Goal: Book appointment/travel/reservation

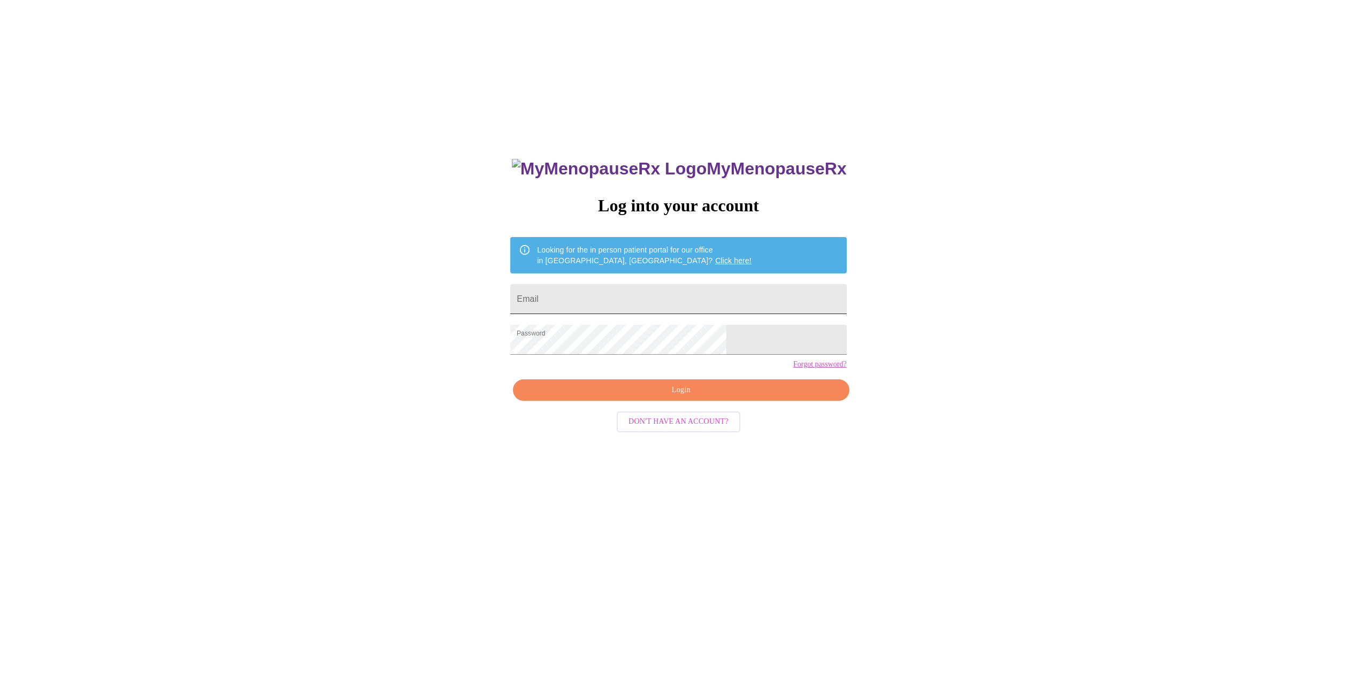
click at [636, 286] on input "Email" at bounding box center [678, 299] width 336 height 30
type input "[EMAIL_ADDRESS][DOMAIN_NAME]"
click at [679, 397] on span "Login" at bounding box center [680, 390] width 311 height 13
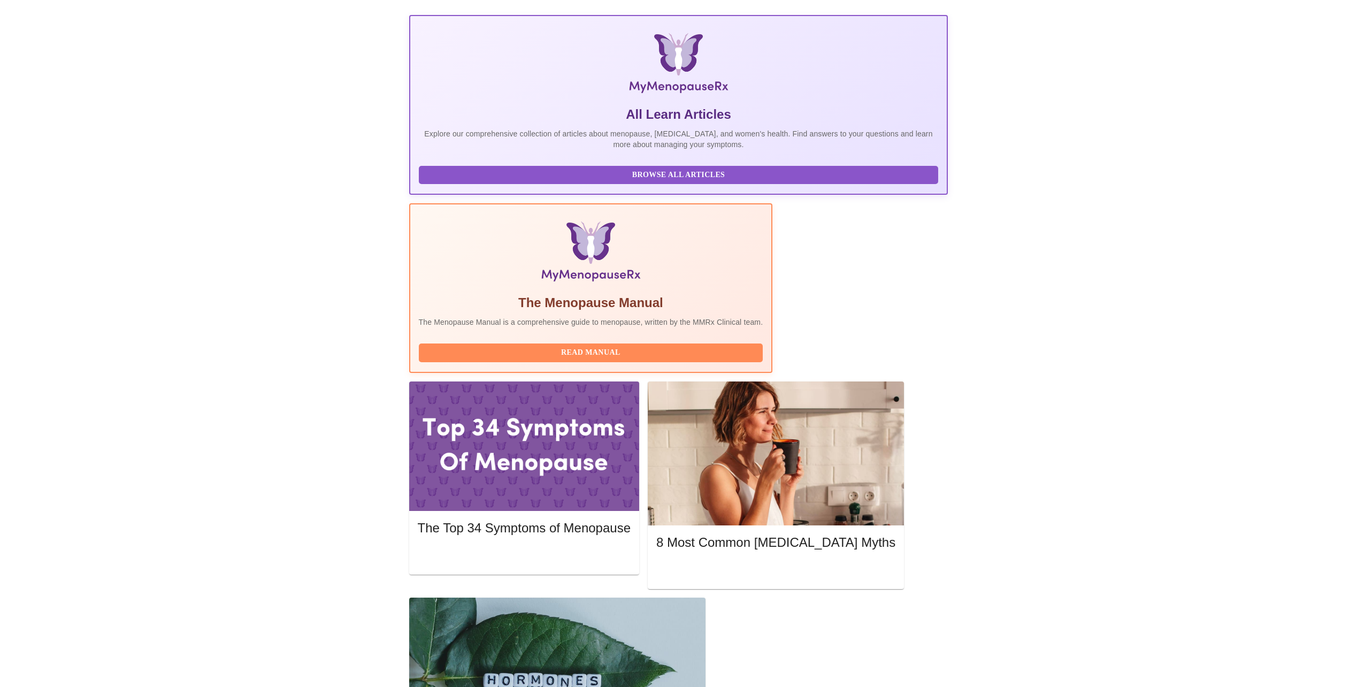
scroll to position [161, 0]
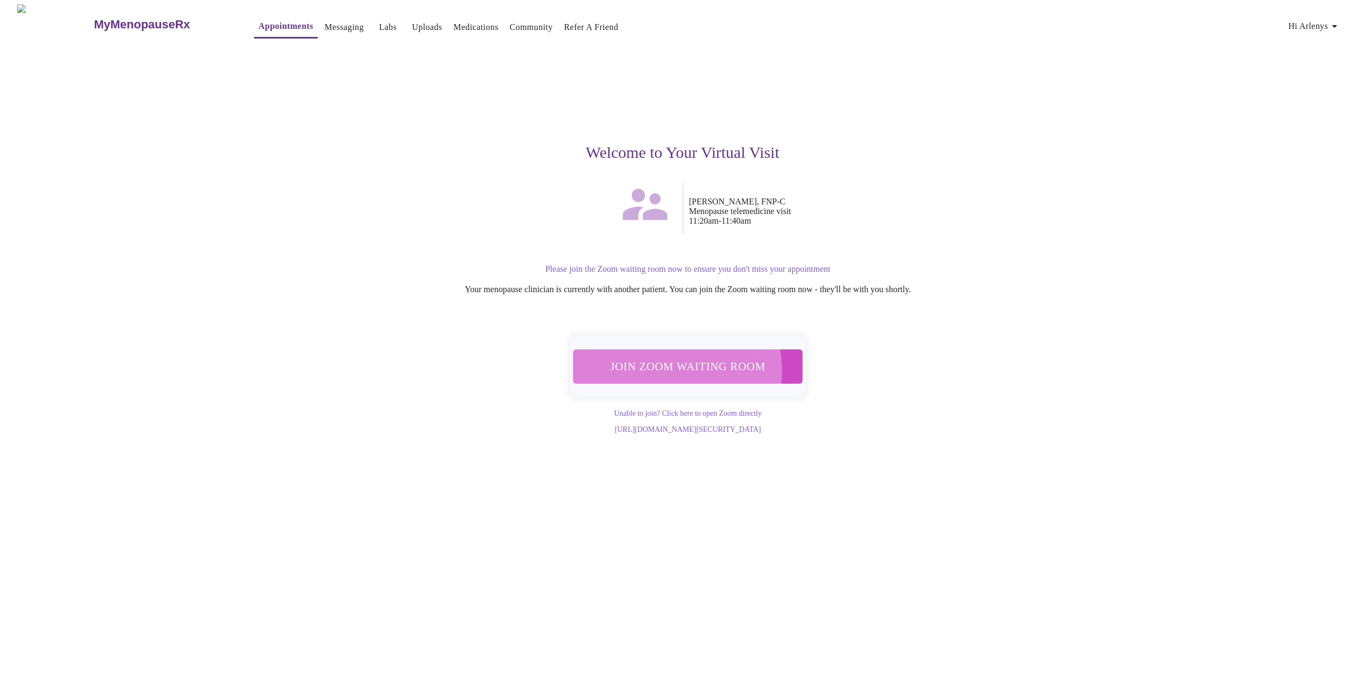
click at [670, 364] on span "Join Zoom Waiting Room" at bounding box center [687, 366] width 201 height 20
drag, startPoint x: 823, startPoint y: 431, endPoint x: 547, endPoint y: 432, distance: 275.6
click at [547, 432] on div "[URL][DOMAIN_NAME][SECURITY_DATA]" at bounding box center [688, 429] width 648 height 10
drag, startPoint x: 547, startPoint y: 432, endPoint x: 562, endPoint y: 436, distance: 14.8
drag, startPoint x: 562, startPoint y: 436, endPoint x: 982, endPoint y: 438, distance: 420.0
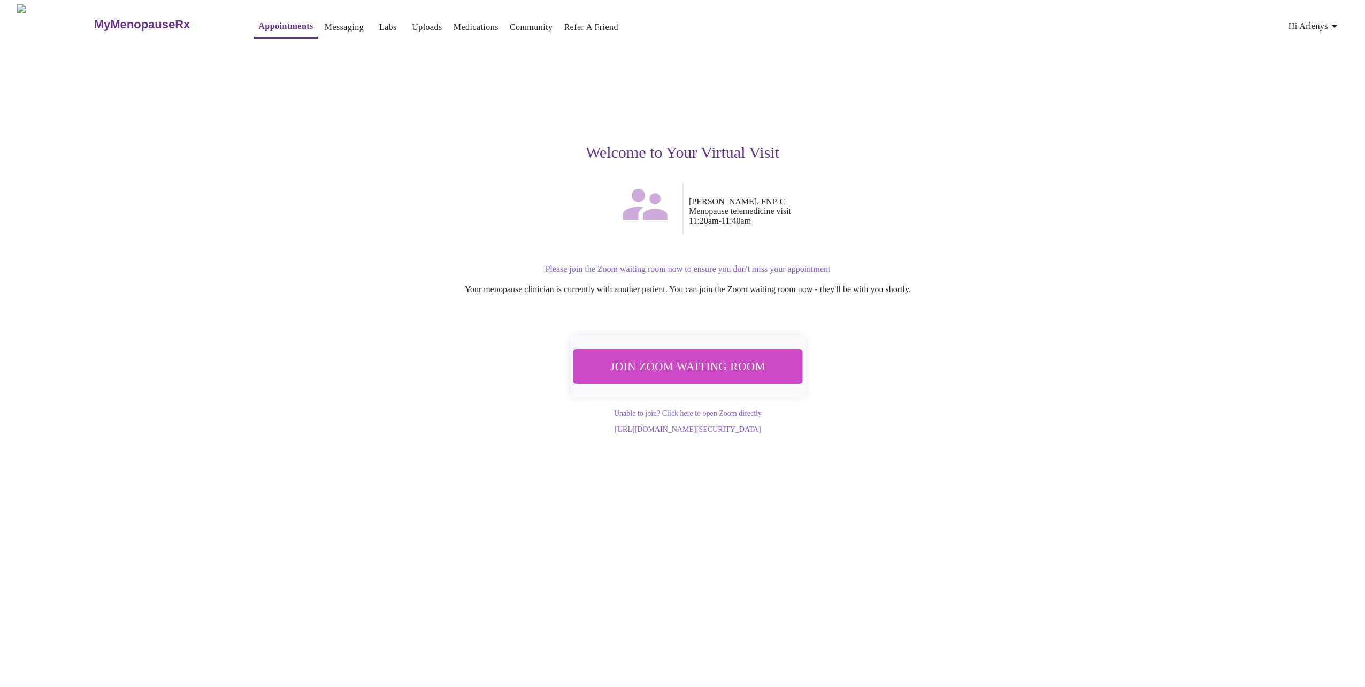
click at [990, 434] on div "MyMenopauseRx Appointments Messaging Labs Uploads Medications Community Refer a…" at bounding box center [682, 219] width 1357 height 430
drag, startPoint x: 859, startPoint y: 432, endPoint x: 537, endPoint y: 433, distance: 322.1
click at [537, 433] on div "[URL][DOMAIN_NAME][SECURITY_DATA]" at bounding box center [688, 429] width 648 height 10
drag, startPoint x: 537, startPoint y: 433, endPoint x: 577, endPoint y: 434, distance: 40.1
click at [993, 434] on div "MyMenopauseRx Appointments Messaging Labs Uploads Medications Community Refer a…" at bounding box center [682, 219] width 1357 height 430
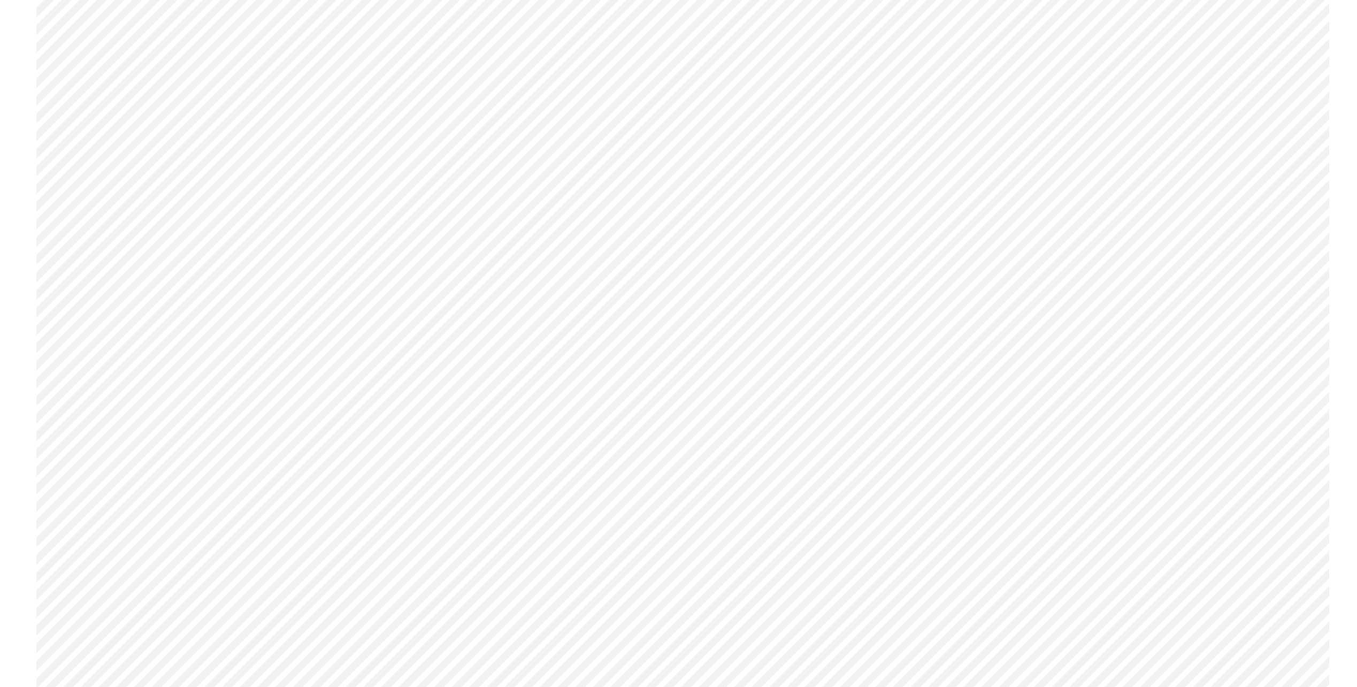
scroll to position [375, 0]
